Goal: Information Seeking & Learning: Learn about a topic

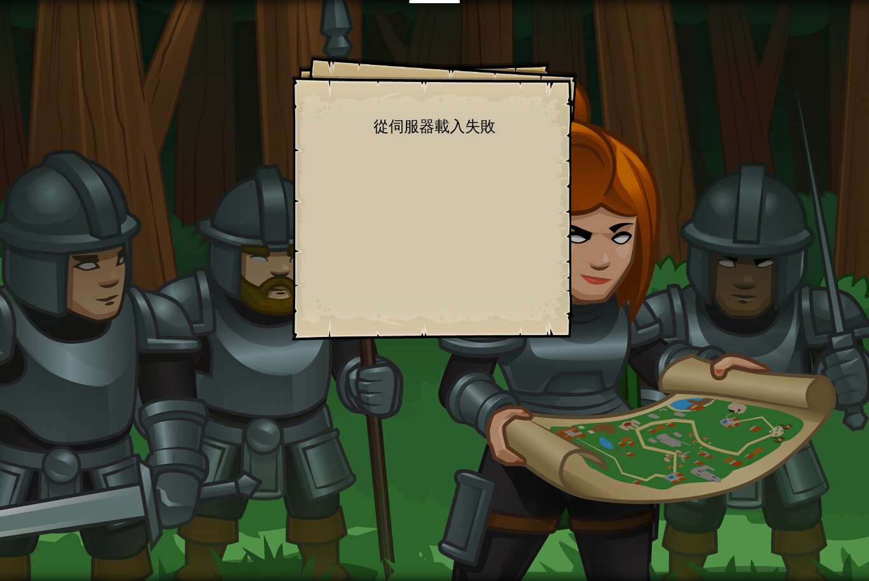
scroll to position [1, 0]
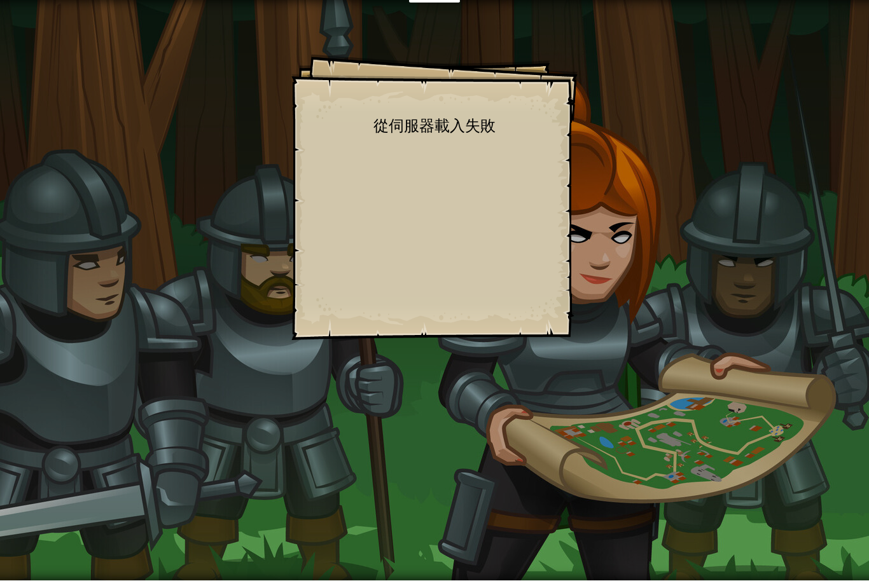
click at [273, 391] on div "Goals Start Level 從伺服器載入失敗 您將需要訂閱來開啟這關。 訂閱 您需要加入一個課程來遊玩此關卡。 回到我的課程 詢問您的老師來分派一個授…" at bounding box center [434, 290] width 869 height 581
